Goal: Transaction & Acquisition: Purchase product/service

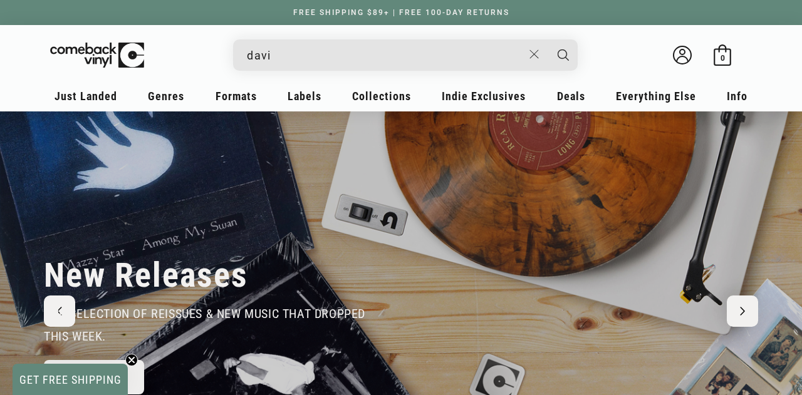
type input "[PERSON_NAME]"
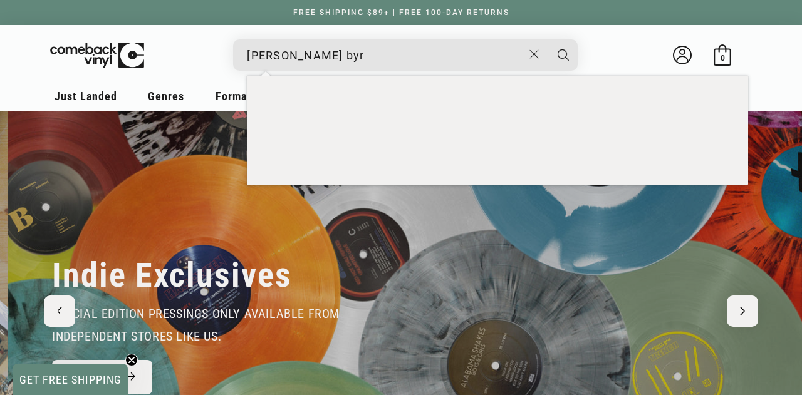
scroll to position [0, 802]
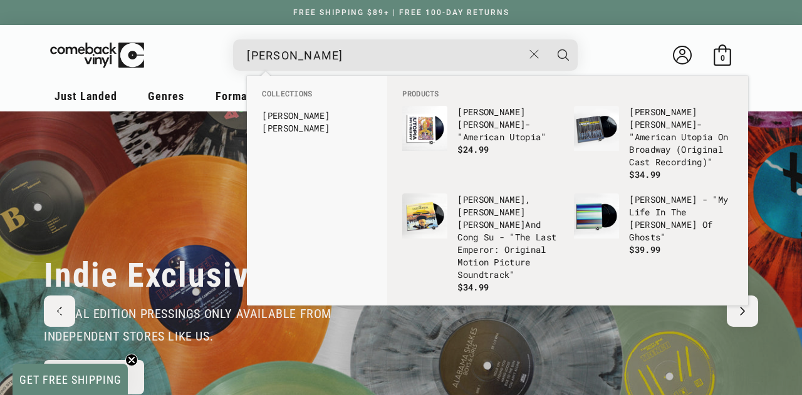
type input "[PERSON_NAME]"
click at [548, 39] on button "Search" at bounding box center [563, 54] width 31 height 31
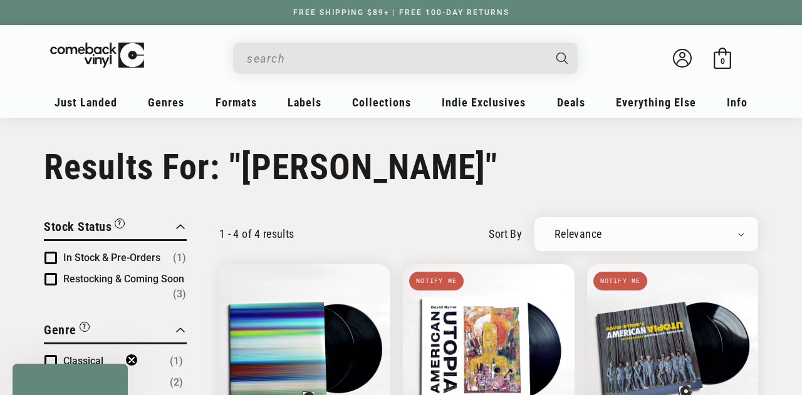
type input "[PERSON_NAME]"
click at [318, 55] on input "[PERSON_NAME]" at bounding box center [395, 59] width 297 height 26
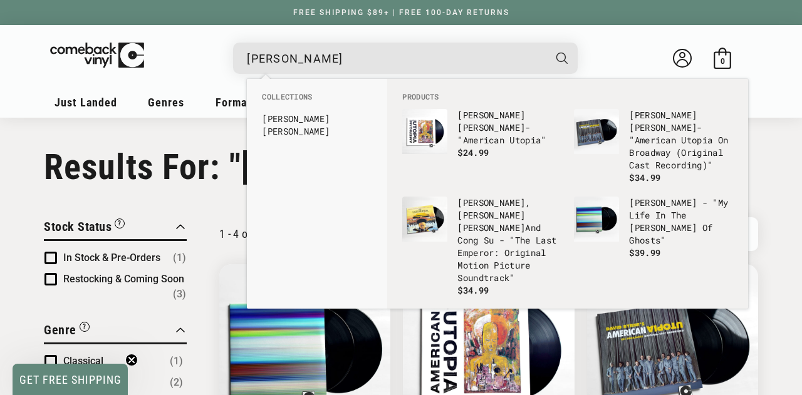
click at [318, 55] on input "[PERSON_NAME]" at bounding box center [395, 59] width 297 height 26
